Goal: Task Accomplishment & Management: Use online tool/utility

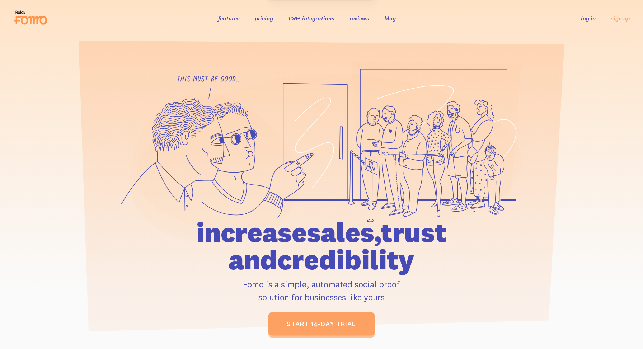
click at [587, 20] on link "log in" at bounding box center [588, 18] width 15 height 7
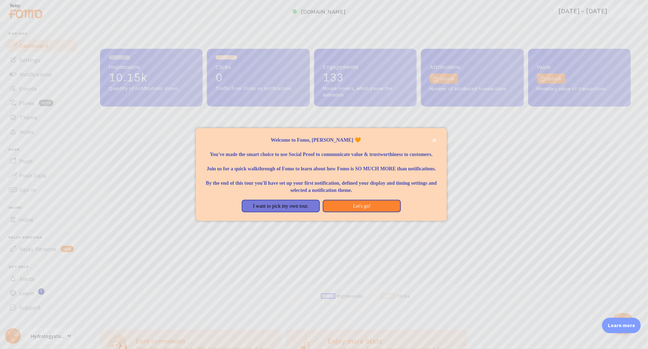
scroll to position [188, 525]
click at [506, 153] on div at bounding box center [324, 174] width 648 height 349
click at [433, 138] on icon "close," at bounding box center [435, 140] width 4 height 4
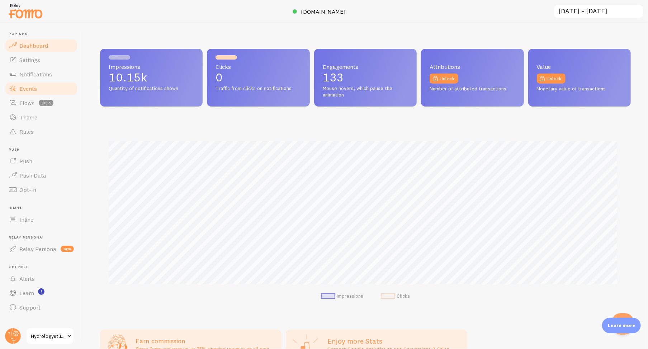
click at [29, 89] on span "Events" at bounding box center [28, 88] width 18 height 7
